Goal: Manage account settings

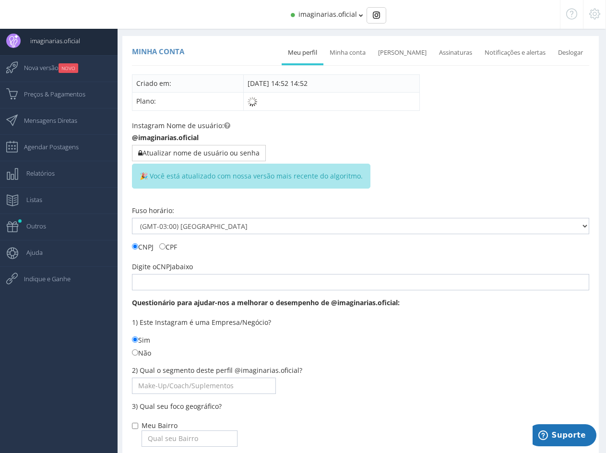
click at [328, 11] on span "imaginarias.oficial" at bounding box center [328, 14] width 59 height 9
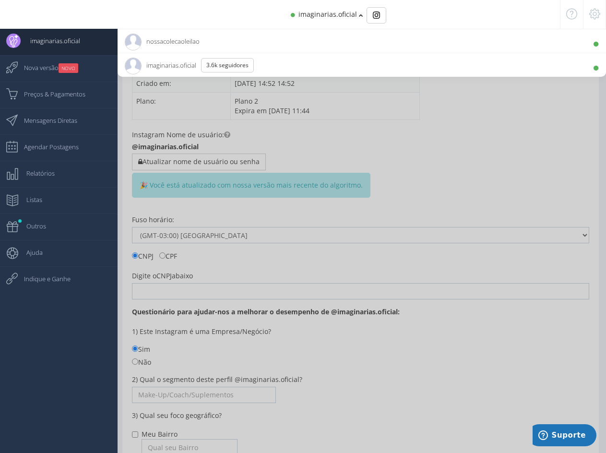
click at [184, 39] on span "nossacolecaoleilao 980 Seguidores" at bounding box center [162, 41] width 75 height 24
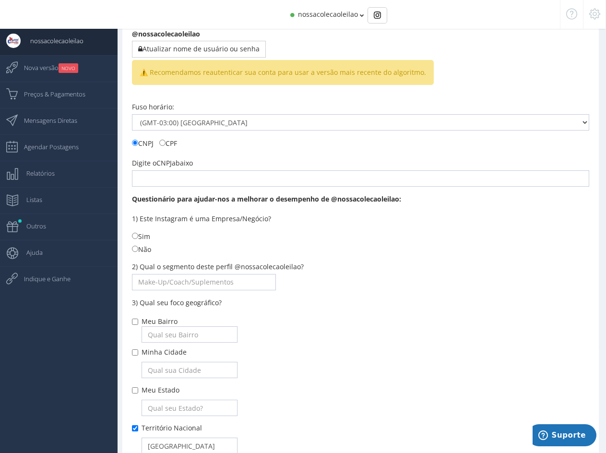
scroll to position [186, 0]
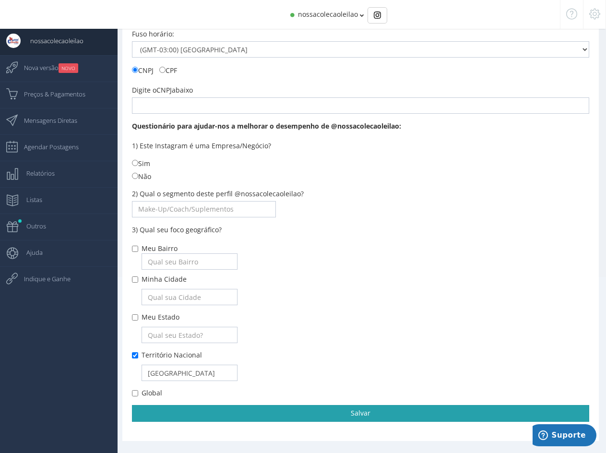
click at [353, 413] on link "Salvar" at bounding box center [360, 413] width 457 height 16
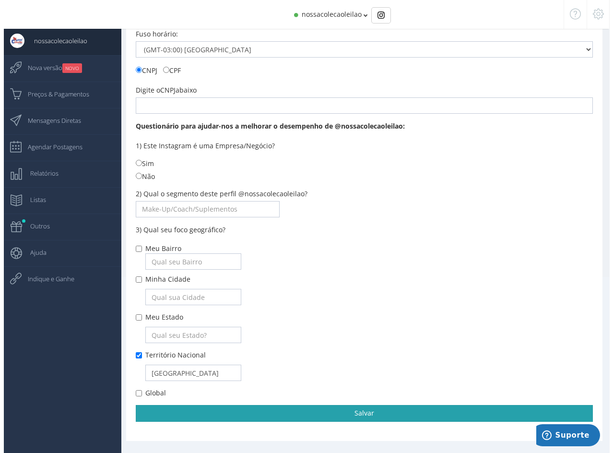
scroll to position [10, 0]
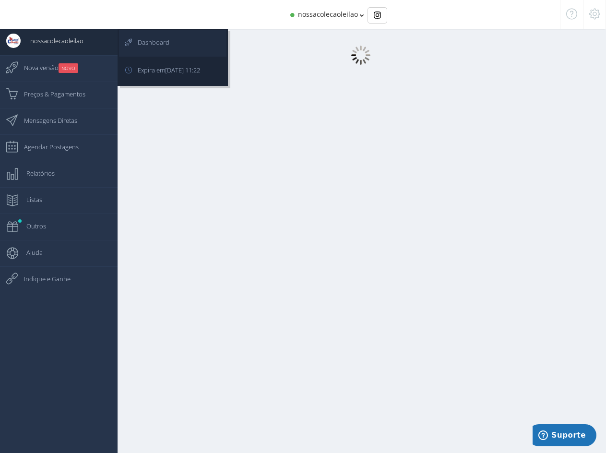
click at [145, 41] on span "Dashboard" at bounding box center [148, 42] width 41 height 24
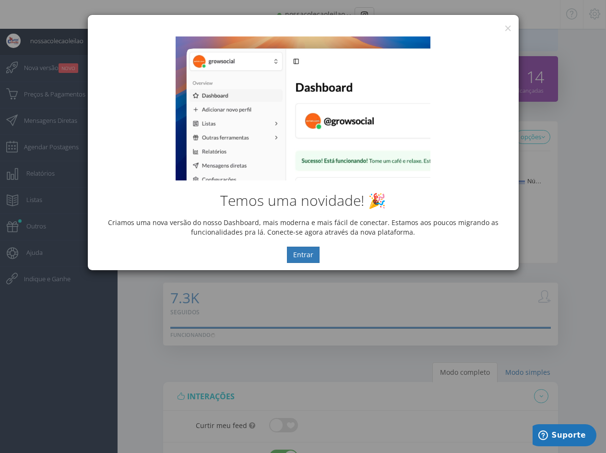
click at [508, 29] on div "Temos uma novidade! 🎉 Criamos uma nova versão do nosso Dashboard, mais moderna …" at bounding box center [303, 149] width 431 height 241
click at [508, 24] on button "×" at bounding box center [507, 28] width 7 height 13
